Goal: Check status

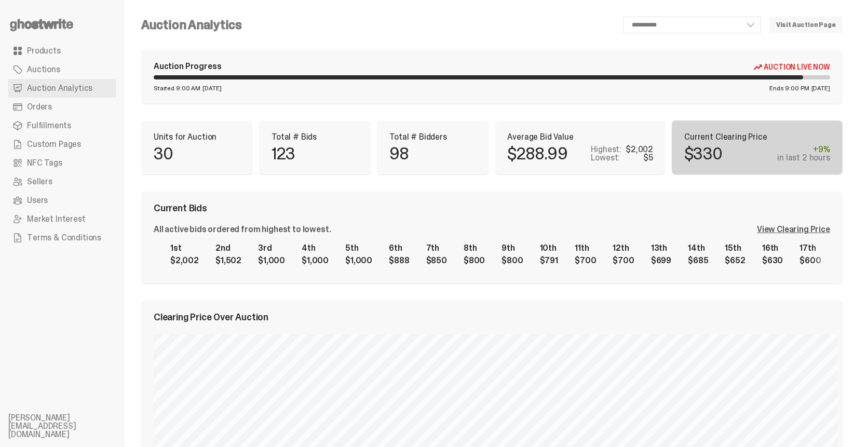
scroll to position [0, 1974]
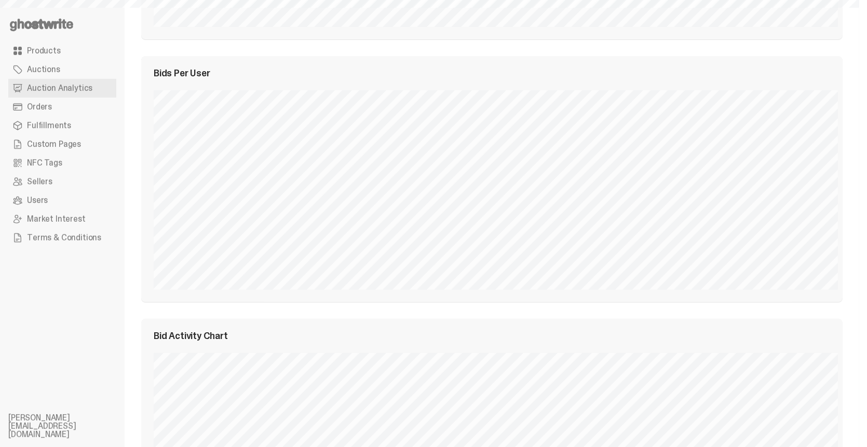
select select "**"
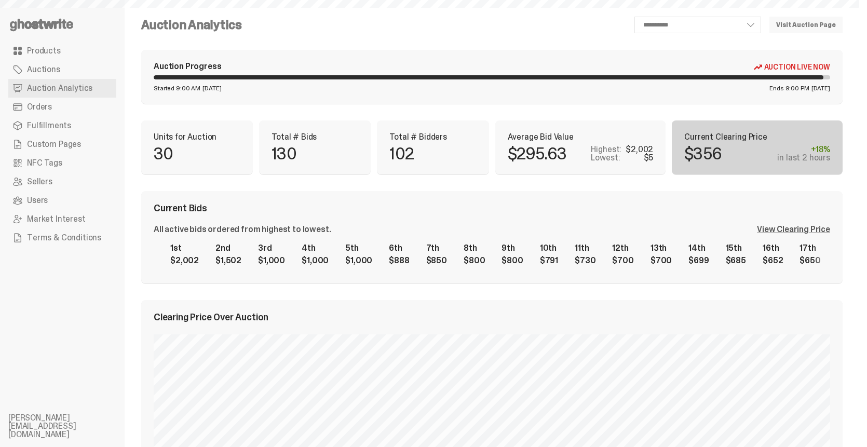
select select "**"
